Goal: Task Accomplishment & Management: Use online tool/utility

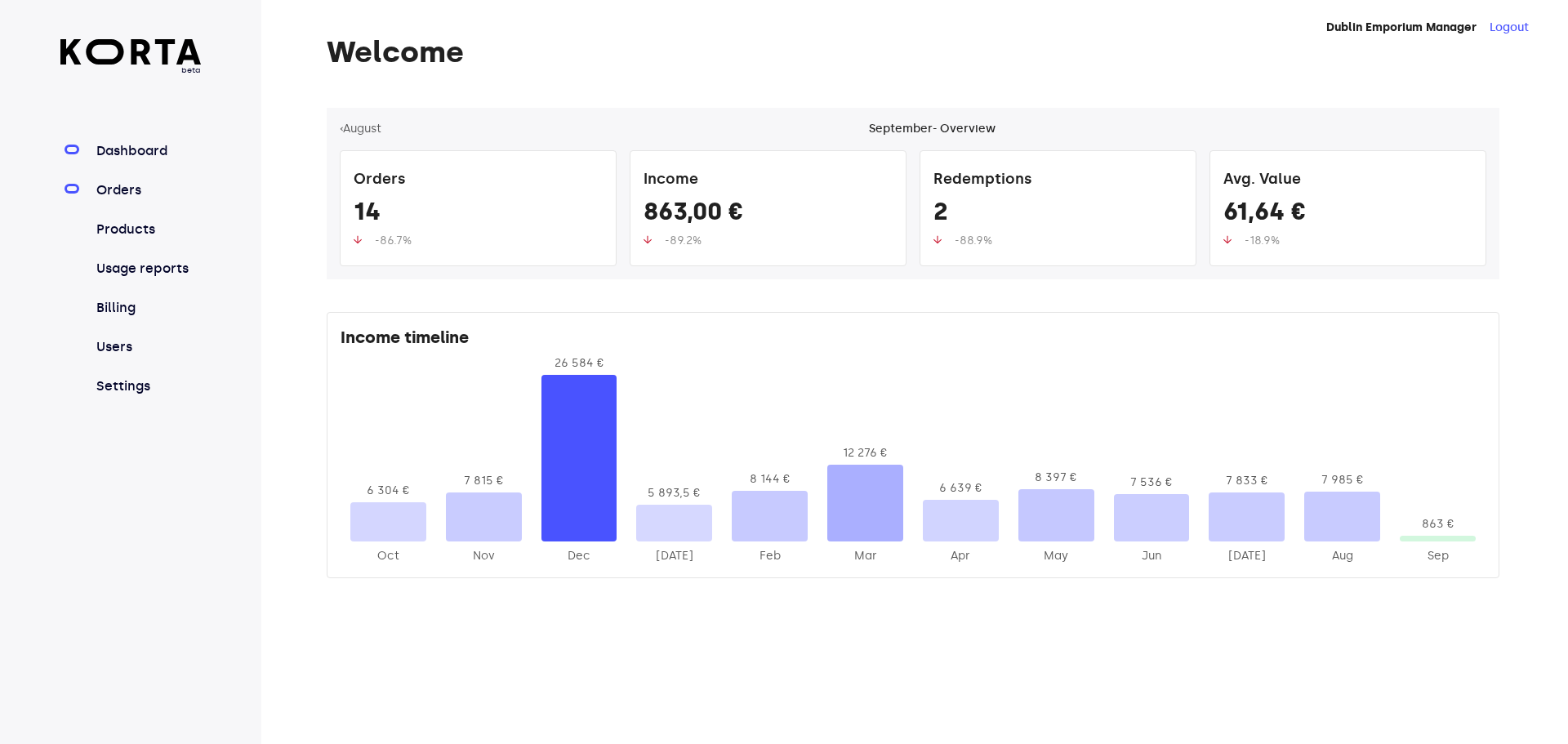
click at [132, 186] on link "Orders" at bounding box center [148, 190] width 109 height 19
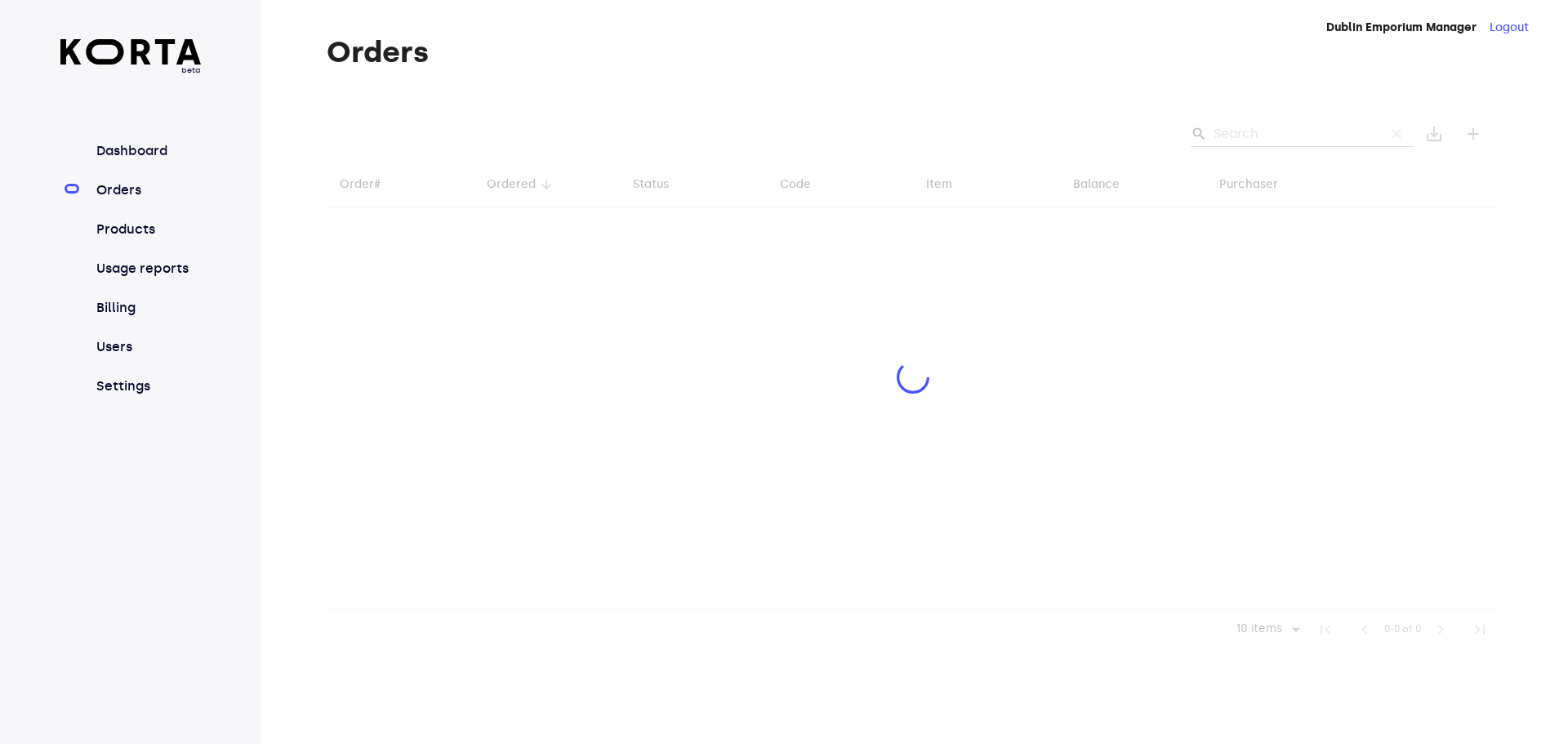
click at [1269, 132] on div at bounding box center [913, 379] width 1173 height 543
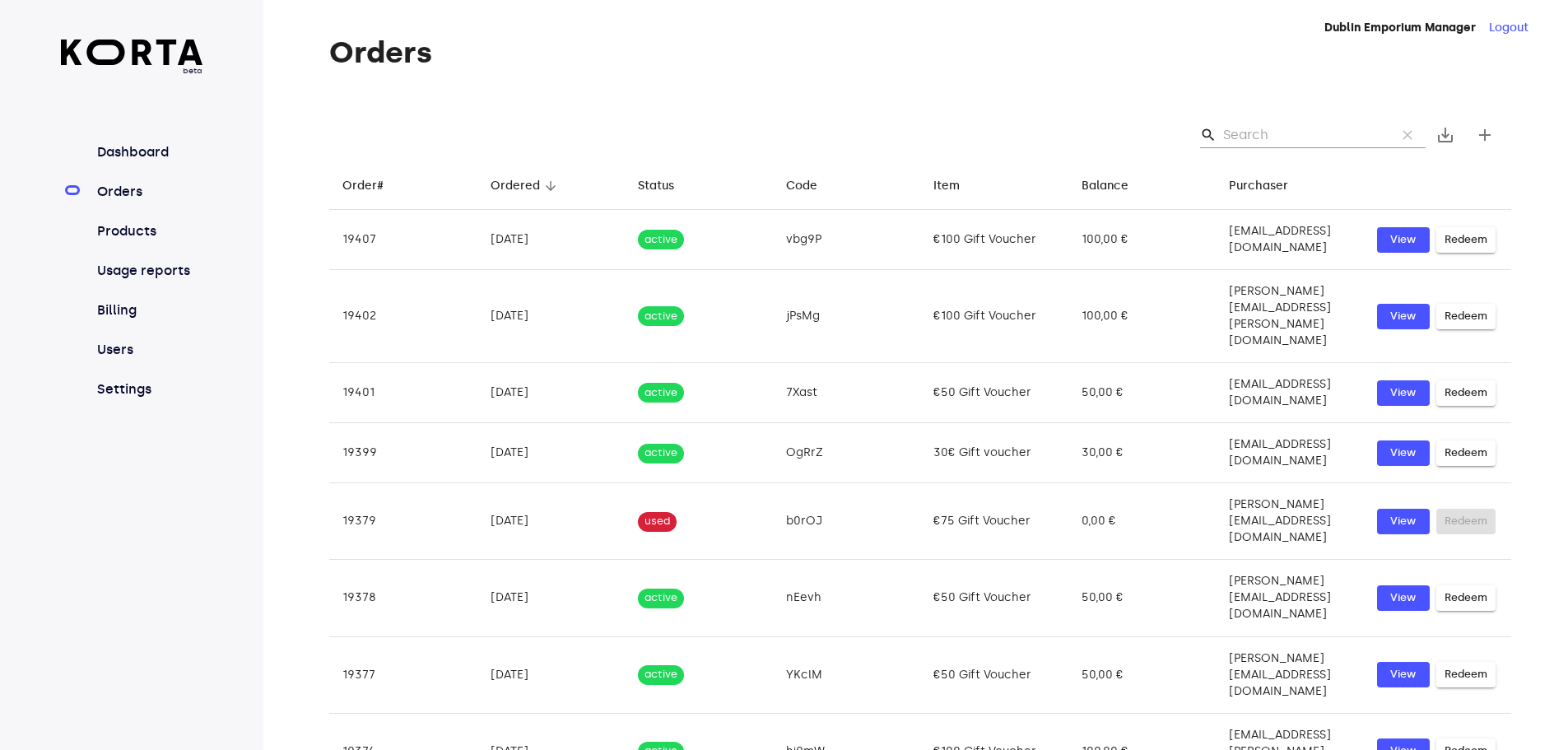
click at [1256, 120] on div "search clear save_alt add" at bounding box center [921, 135] width 1182 height 52
click at [1267, 136] on input "Search" at bounding box center [1304, 134] width 159 height 26
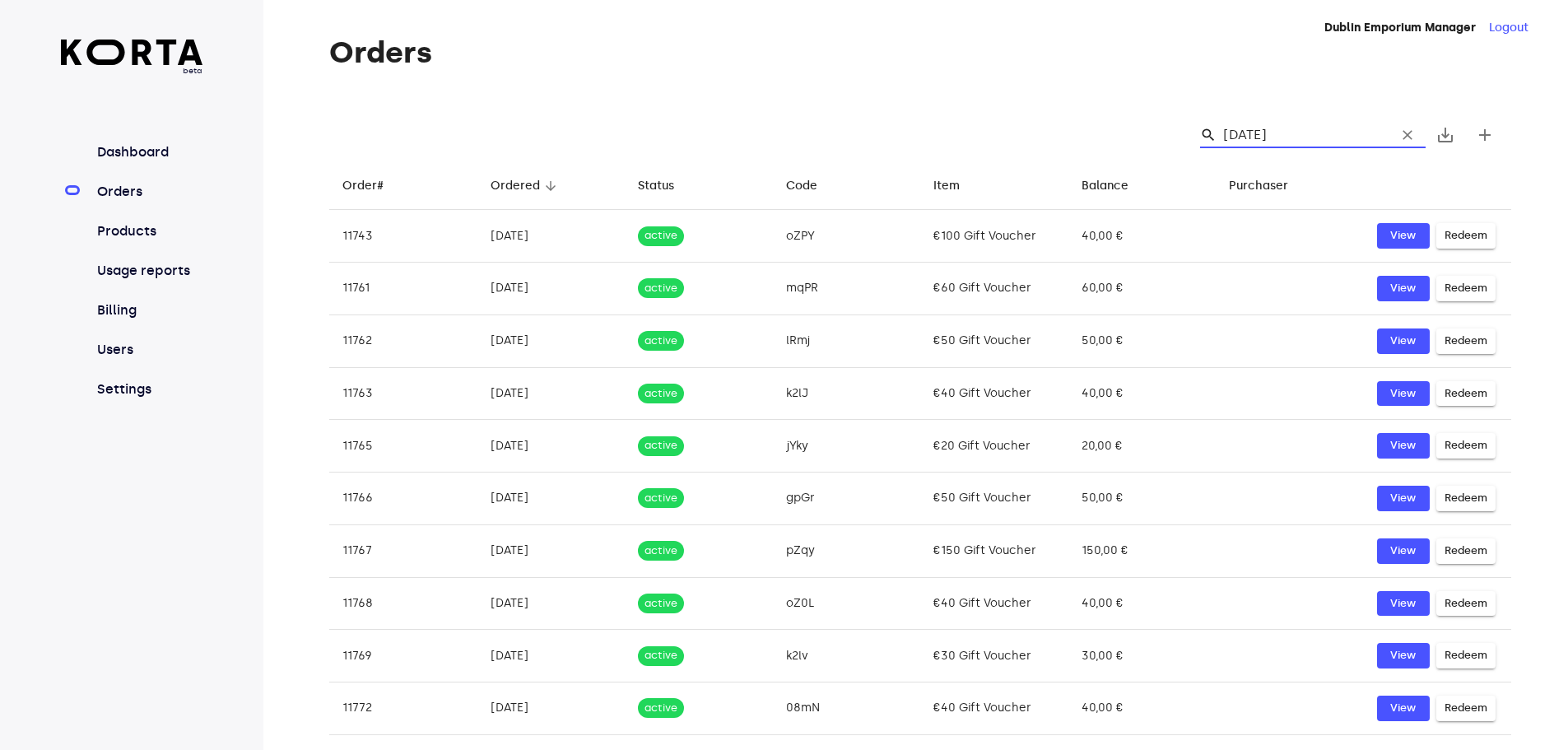
type input "[DATE]"
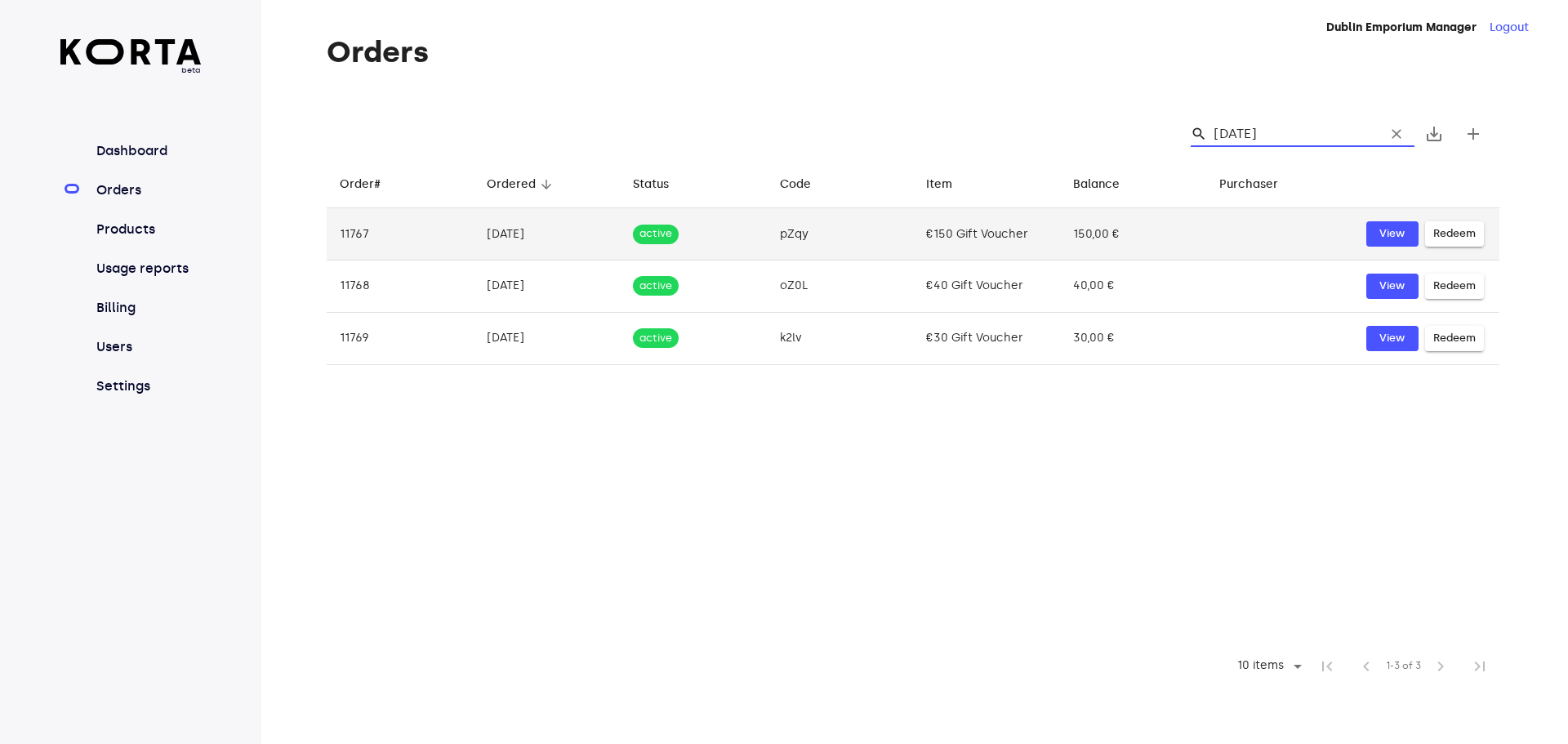
click at [977, 227] on td "€150 Gift Voucher" at bounding box center [987, 234] width 147 height 52
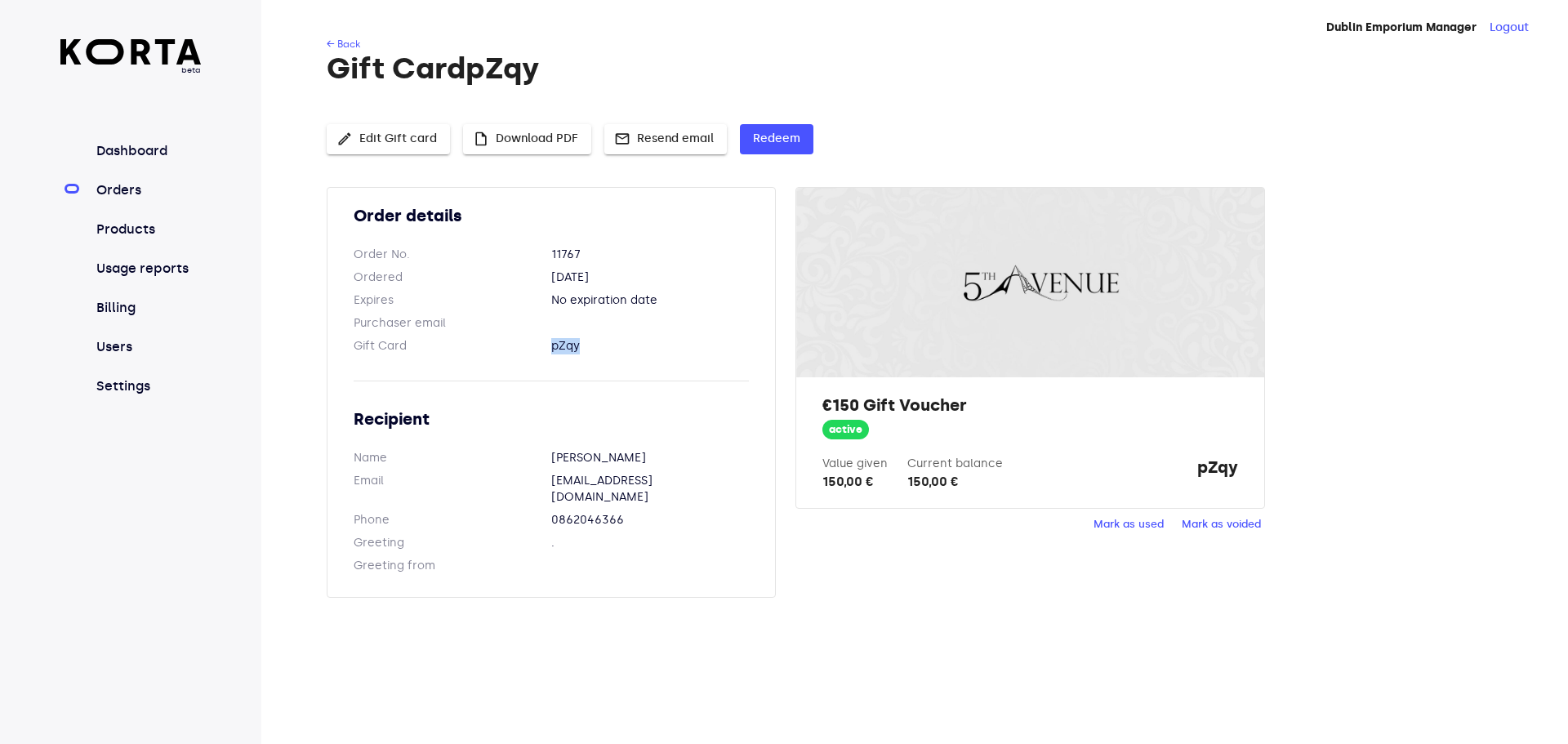
drag, startPoint x: 587, startPoint y: 342, endPoint x: 504, endPoint y: 342, distance: 83.0
click at [504, 342] on dl "Gift Card pZqy" at bounding box center [552, 346] width 395 height 16
copy dl "pZqy"
click at [995, 620] on div "Dublin Emporium Manager Logout ← Back Gift Card pZqy edit Edit Gift card insert…" at bounding box center [914, 372] width 1307 height 744
click at [783, 132] on span "Redeem" at bounding box center [776, 139] width 47 height 20
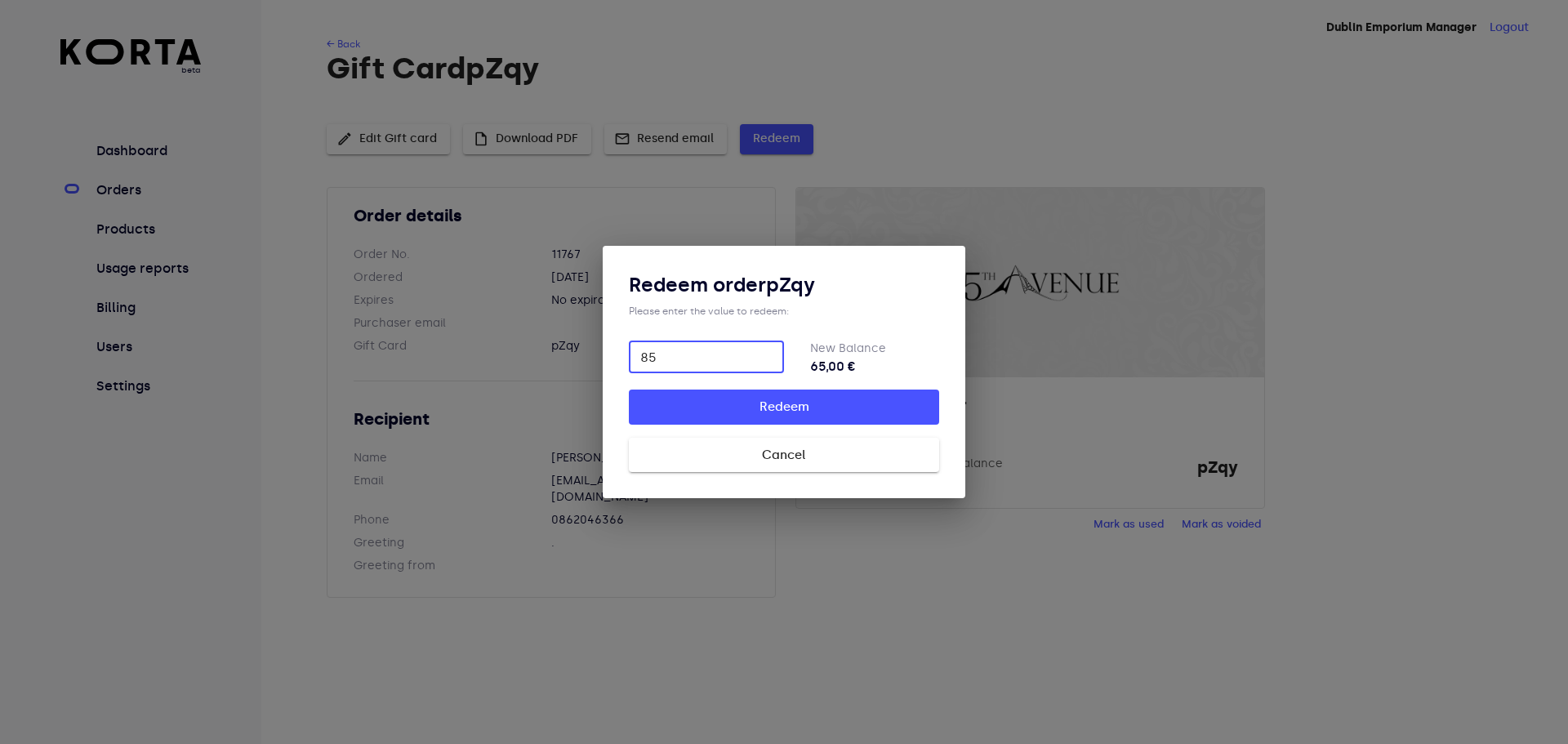
type input "85"
click at [888, 404] on span "Redeem" at bounding box center [784, 407] width 258 height 21
